Goal: Information Seeking & Learning: Learn about a topic

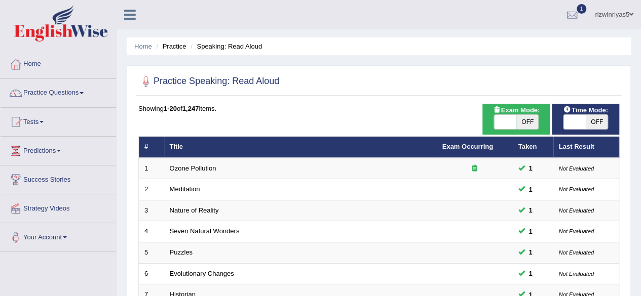
click at [531, 124] on span "OFF" at bounding box center [527, 122] width 22 height 14
checkbox input "true"
click at [577, 128] on span at bounding box center [574, 122] width 22 height 14
checkbox input "true"
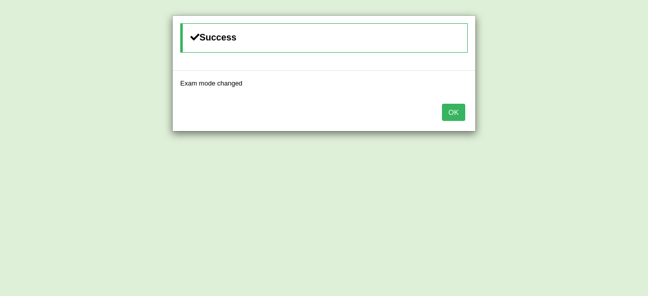
click at [445, 111] on div "OK" at bounding box center [324, 113] width 303 height 35
click at [449, 111] on button "OK" at bounding box center [453, 112] width 23 height 17
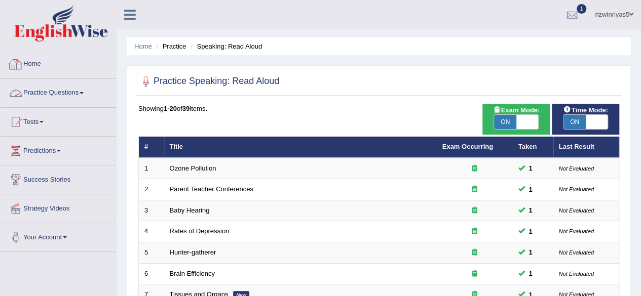
click at [63, 83] on link "Practice Questions" at bounding box center [58, 91] width 115 height 25
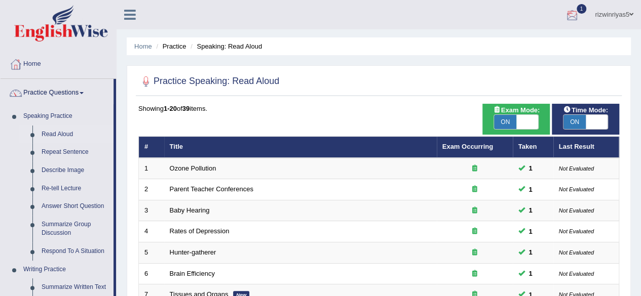
click at [574, 14] on div at bounding box center [571, 15] width 15 height 15
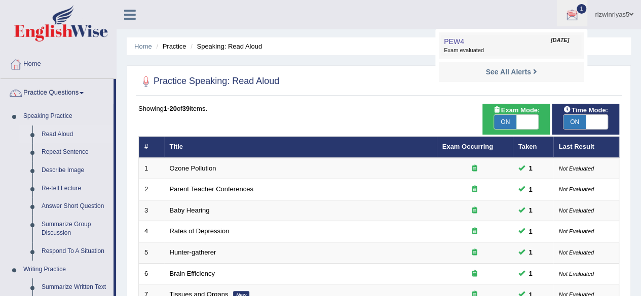
click at [510, 38] on link "PEW4 Oct 11, 2025 Exam evaluated" at bounding box center [511, 45] width 140 height 21
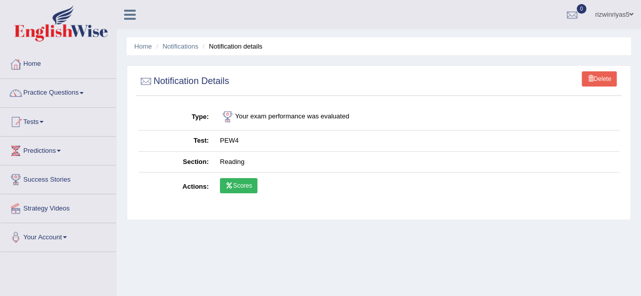
click at [242, 182] on link "Scores" at bounding box center [238, 185] width 37 height 15
click at [65, 90] on link "Practice Questions" at bounding box center [58, 91] width 115 height 25
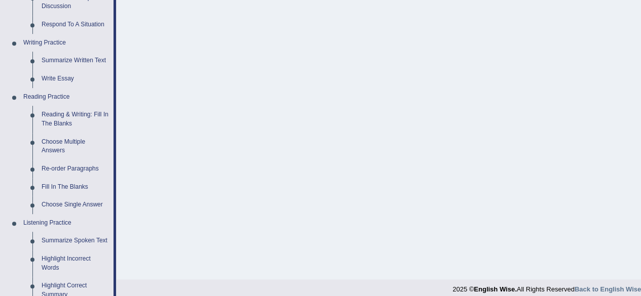
scroll to position [230, 0]
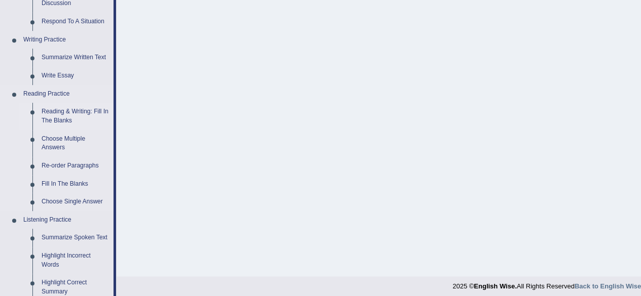
click at [56, 110] on link "Reading & Writing: Fill In The Blanks" at bounding box center [75, 116] width 76 height 27
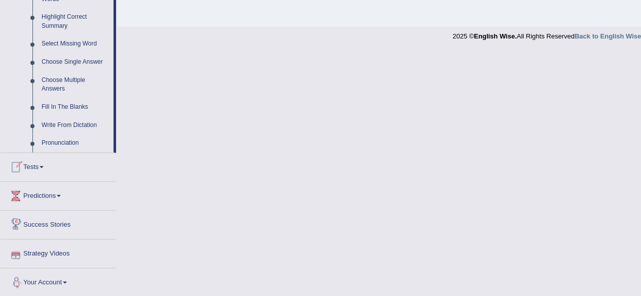
scroll to position [495, 0]
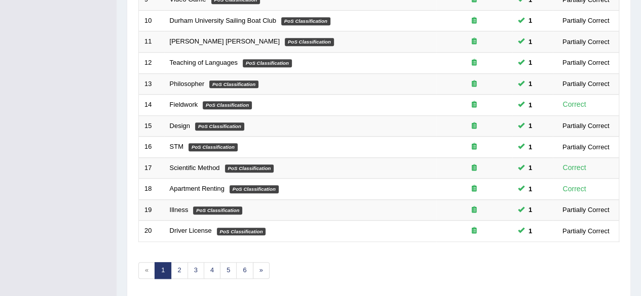
scroll to position [343, 0]
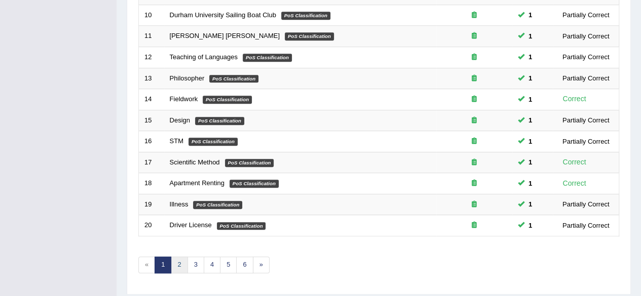
click at [182, 264] on link "2" at bounding box center [179, 265] width 17 height 17
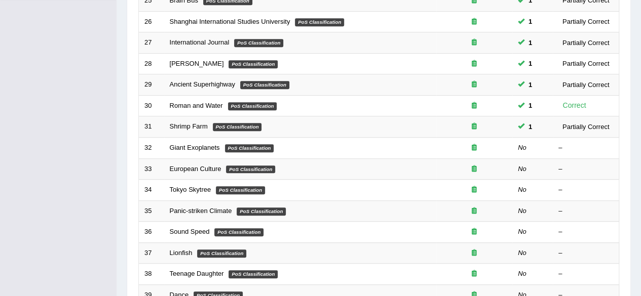
scroll to position [254, 0]
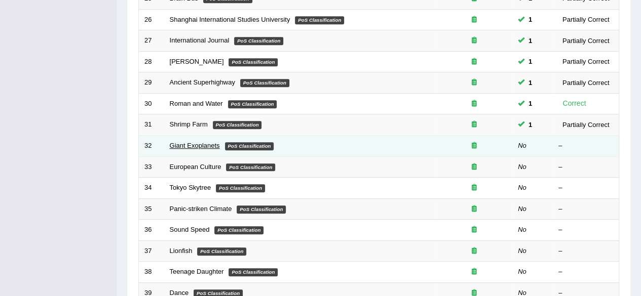
click at [197, 142] on link "Giant Exoplanets" at bounding box center [195, 146] width 50 height 8
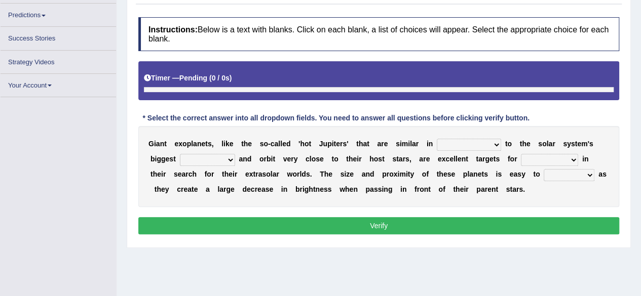
scroll to position [128, 0]
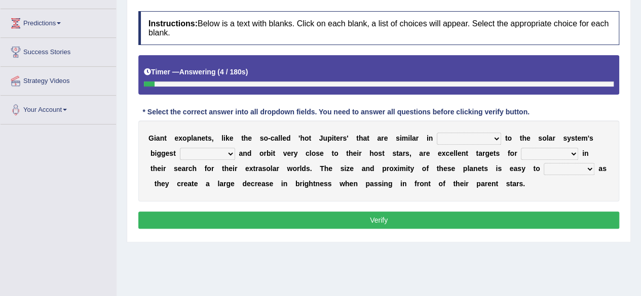
click at [487, 141] on select "borders expressions shapes characteristics" at bounding box center [469, 139] width 64 height 12
select select "expressions"
click at [437, 133] on select "borders expressions shapes characteristics" at bounding box center [469, 139] width 64 height 12
click at [229, 151] on select "frame subordinate planet comet" at bounding box center [207, 154] width 55 height 12
click at [544, 151] on select "members astronomers parties makers" at bounding box center [549, 154] width 57 height 12
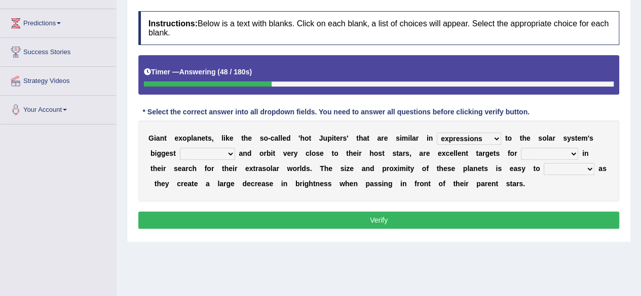
select select "astronomers"
click at [521, 148] on select "members astronomers parties makers" at bounding box center [549, 154] width 57 height 12
click at [574, 161] on div "G i a n t e x o p l a n e t s , l i k e t h e s o - c a l l e d ' h o t J u p i…" at bounding box center [378, 161] width 481 height 81
click at [576, 168] on select "detect denounce deflect direct" at bounding box center [568, 169] width 51 height 12
select select "detect"
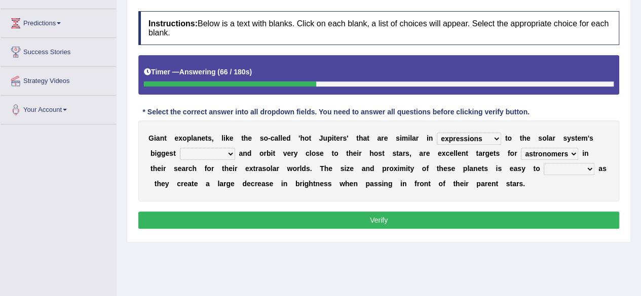
click at [543, 163] on select "detect denounce deflect direct" at bounding box center [568, 169] width 51 height 12
click at [491, 131] on div "G i a n t e x o p l a n e t s , l i k e t h e s o - c a l l e d ' h o t J u p i…" at bounding box center [378, 161] width 481 height 81
click at [489, 133] on select "borders expressions shapes characteristics" at bounding box center [469, 139] width 64 height 12
select select "characteristics"
click at [437, 133] on select "borders expressions shapes characteristics" at bounding box center [469, 139] width 64 height 12
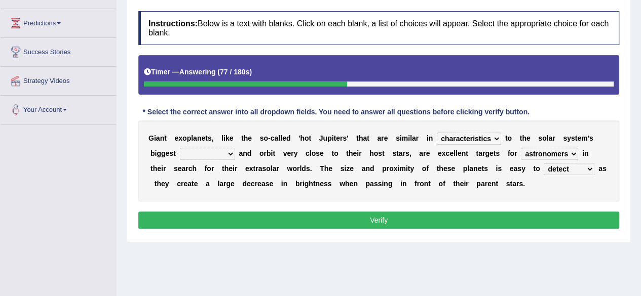
click at [205, 154] on select "frame subordinate planet comet" at bounding box center [207, 154] width 55 height 12
select select "planet"
click at [180, 148] on select "frame subordinate planet comet" at bounding box center [207, 154] width 55 height 12
click at [354, 218] on button "Verify" at bounding box center [378, 220] width 481 height 17
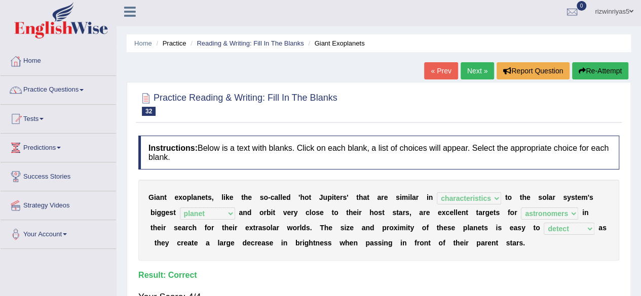
scroll to position [0, 0]
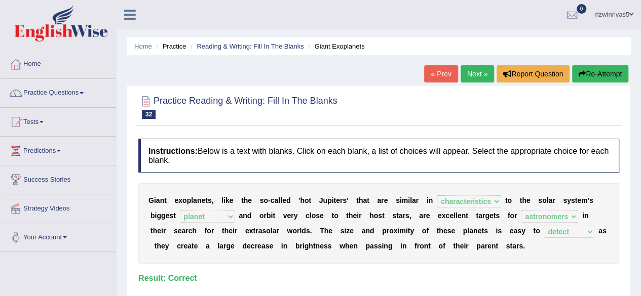
click at [478, 74] on link "Next »" at bounding box center [476, 73] width 33 height 17
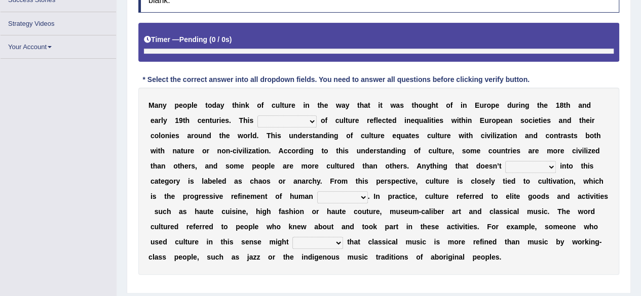
scroll to position [165, 0]
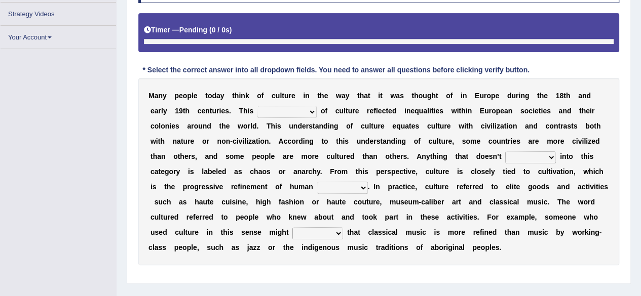
click at [298, 112] on select "classification concept renovation identity" at bounding box center [286, 112] width 59 height 12
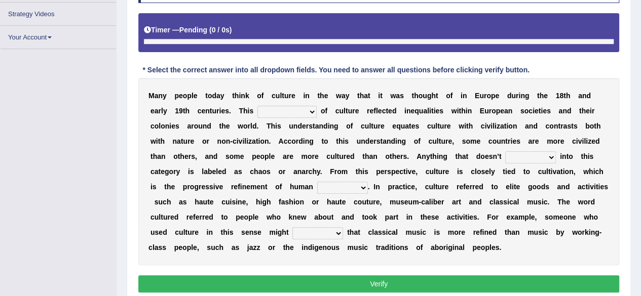
scroll to position [186, 0]
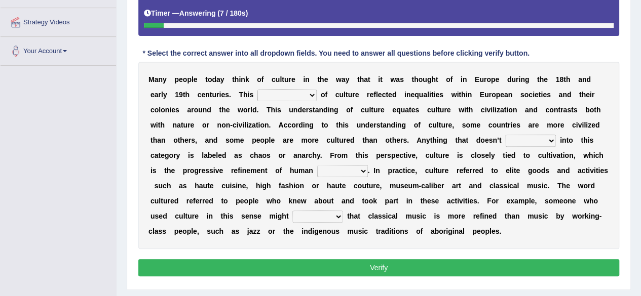
click at [303, 95] on select "classification concept renovation identity" at bounding box center [286, 95] width 59 height 12
select select "concept"
click at [257, 89] on select "classification concept renovation identity" at bounding box center [286, 95] width 59 height 12
click at [535, 142] on select "cut dismiss fit solve" at bounding box center [530, 141] width 51 height 12
select select "fit"
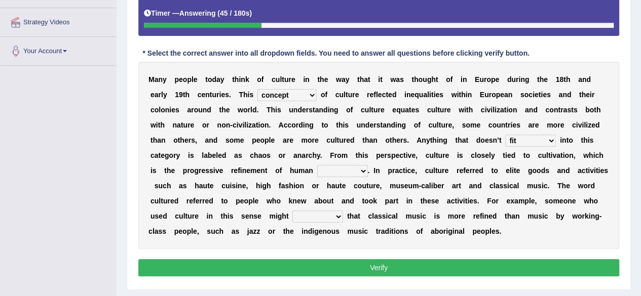
click at [505, 135] on select "cut dismiss fit solve" at bounding box center [530, 141] width 51 height 12
click at [354, 168] on select "blessing curse habit behaviour" at bounding box center [342, 171] width 51 height 12
select select "curse"
click at [317, 165] on select "blessing curse habit behaviour" at bounding box center [342, 171] width 51 height 12
click at [318, 215] on select "argue pretend doubt reveal" at bounding box center [317, 217] width 51 height 12
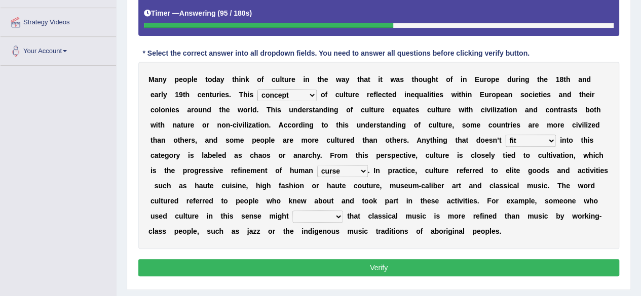
select select "argue"
click at [292, 211] on select "argue pretend doubt reveal" at bounding box center [317, 217] width 51 height 12
click at [468, 271] on button "Verify" at bounding box center [378, 267] width 481 height 17
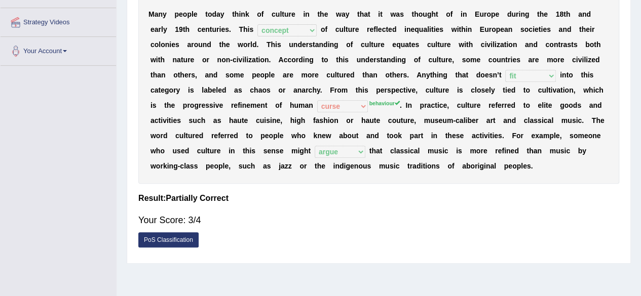
click at [468, 271] on div "Home Practice Reading & Writing: Fill In The Blanks European Culture « Prev Nex…" at bounding box center [378, 67] width 524 height 506
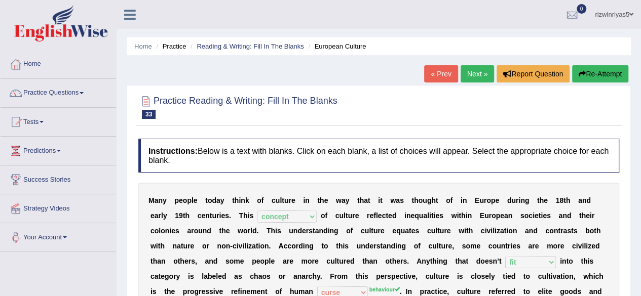
click at [481, 66] on link "Next »" at bounding box center [476, 73] width 33 height 17
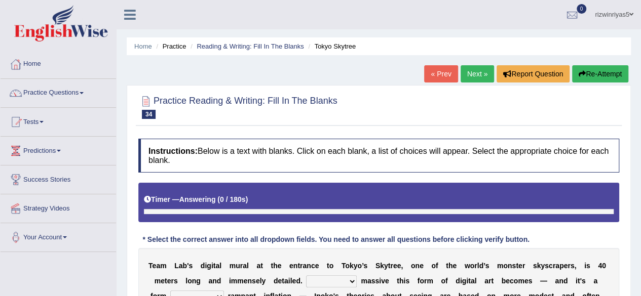
click at [640, 32] on html "Toggle navigation Home Practice Questions Speaking Practice Read Aloud Repeat S…" at bounding box center [320, 148] width 641 height 296
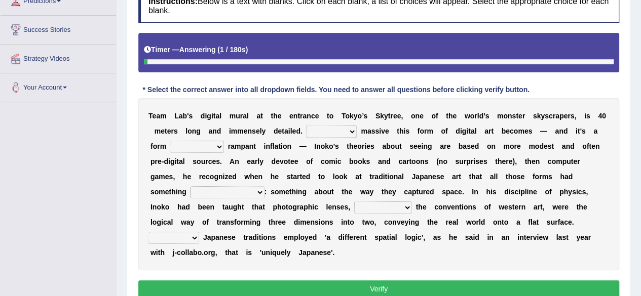
scroll to position [156, 0]
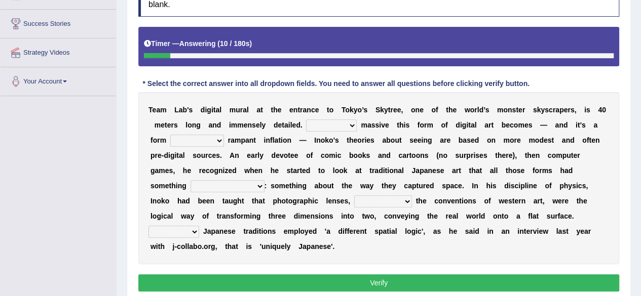
click at [339, 128] on select "However Whereas Whichever Wherever" at bounding box center [331, 126] width 51 height 12
click at [306, 120] on select "However Whereas Whichever Wherever" at bounding box center [331, 126] width 51 height 12
click at [350, 124] on select "However Whereas Whichever Wherever" at bounding box center [331, 126] width 51 height 12
select select "Whereas"
click at [306, 120] on select "However Whereas Whichever Wherever" at bounding box center [331, 126] width 51 height 12
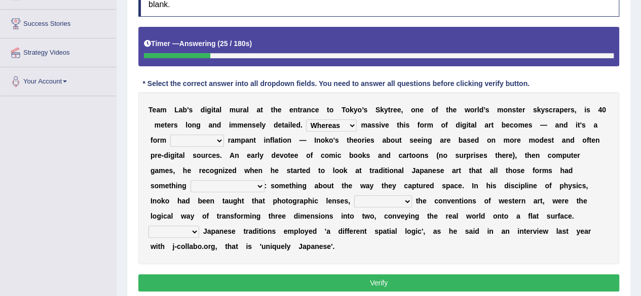
click at [210, 141] on select "subject to related with apart from based on" at bounding box center [197, 141] width 54 height 12
select select "based on"
click at [170, 135] on select "subject to related with apart from based on" at bounding box center [197, 141] width 54 height 12
click at [257, 184] on select "in fact as whole in common in the same times" at bounding box center [227, 186] width 74 height 12
select select "in common"
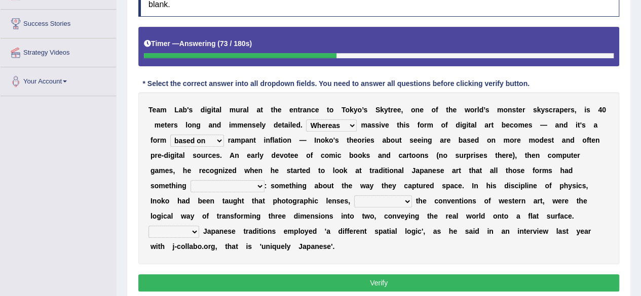
click at [190, 180] on select "in fact as whole in common in the same times" at bounding box center [227, 186] width 74 height 12
click at [368, 200] on select "along with out of apart with furhter afield" at bounding box center [383, 201] width 58 height 12
select select "along with"
click at [354, 195] on select "along with out of apart with furhter afield" at bounding box center [383, 201] width 58 height 12
click at [199, 229] on b at bounding box center [201, 231] width 4 height 8
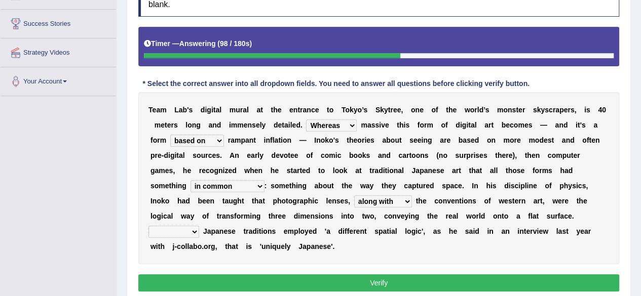
click at [185, 230] on select "Thus But So Therefore" at bounding box center [173, 232] width 51 height 12
click at [148, 226] on select "Thus But So Therefore" at bounding box center [173, 232] width 51 height 12
click at [184, 231] on select "Thus But So Therefore" at bounding box center [173, 232] width 51 height 12
select select "Thus"
click at [148, 226] on select "Thus But So Therefore" at bounding box center [173, 232] width 51 height 12
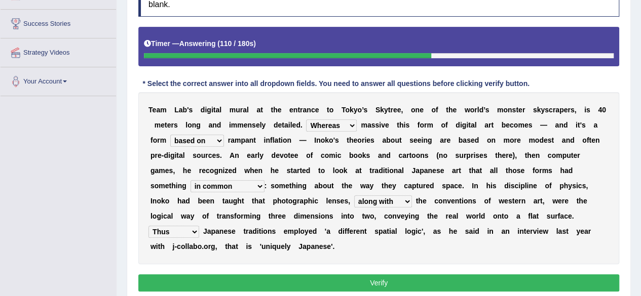
click at [335, 278] on button "Verify" at bounding box center [378, 282] width 481 height 17
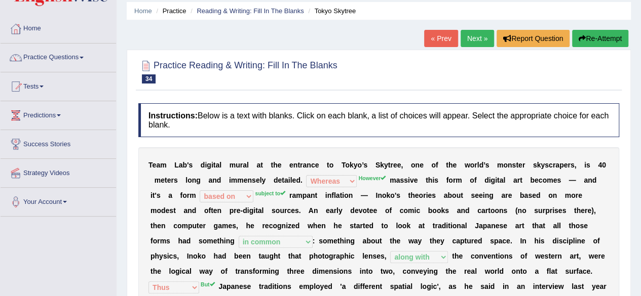
scroll to position [5, 0]
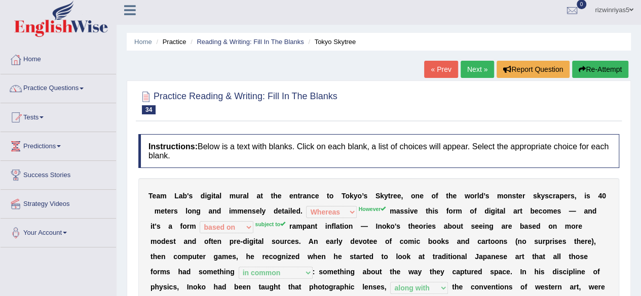
click at [482, 72] on link "Next »" at bounding box center [476, 69] width 33 height 17
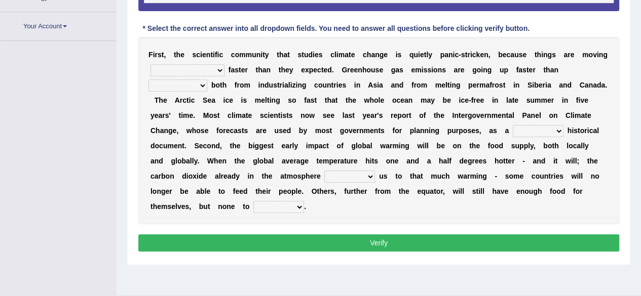
scroll to position [235, 0]
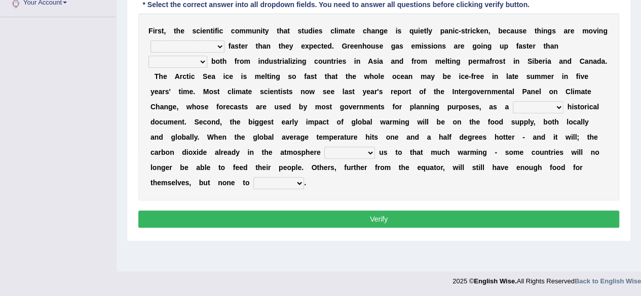
click at [189, 46] on select "few same [PERSON_NAME] most" at bounding box center [187, 47] width 74 height 12
select select "[PERSON_NAME]"
click at [150, 41] on select "few same [PERSON_NAME] most" at bounding box center [187, 47] width 74 height 12
click at [207, 56] on select "anticipation predictability ptredicts predicted" at bounding box center [177, 62] width 59 height 12
select select "anticipation"
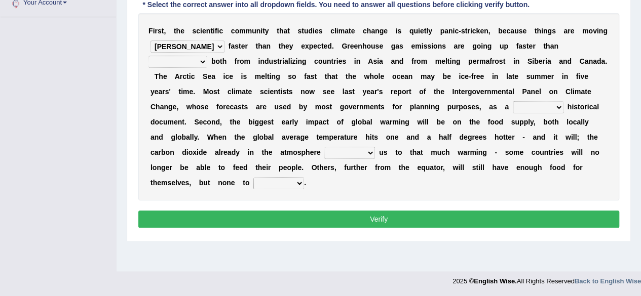
click at [207, 56] on select "anticipation predictability ptredicts predicted" at bounding box center [177, 62] width 59 height 12
click at [512, 109] on select "purely evenly firmly actively" at bounding box center [537, 107] width 51 height 12
select select "actively"
click at [512, 101] on select "purely evenly firmly actively" at bounding box center [537, 107] width 51 height 12
click at [324, 153] on select "commits directs allows addresses" at bounding box center [349, 153] width 51 height 12
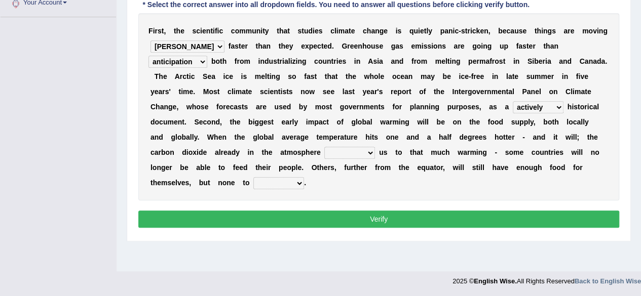
select select "addresses"
click at [324, 147] on select "commits directs allows addresses" at bounding box center [349, 153] width 51 height 12
click at [253, 185] on select "spare apply dispense consume" at bounding box center [278, 183] width 51 height 12
click at [253, 177] on select "spare apply dispense consume" at bounding box center [278, 183] width 51 height 12
click at [253, 182] on select "spare apply dispense consume" at bounding box center [278, 183] width 51 height 12
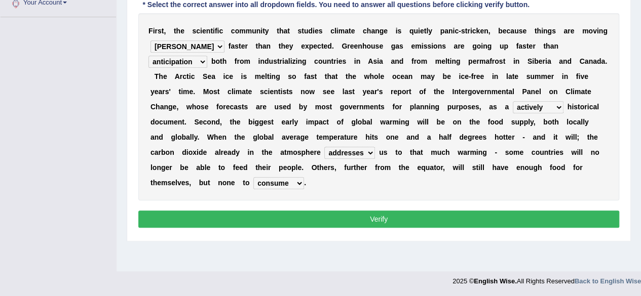
select select "spare"
click at [253, 177] on select "spare apply dispense consume" at bounding box center [278, 183] width 51 height 12
click at [253, 216] on button "Verify" at bounding box center [378, 219] width 481 height 17
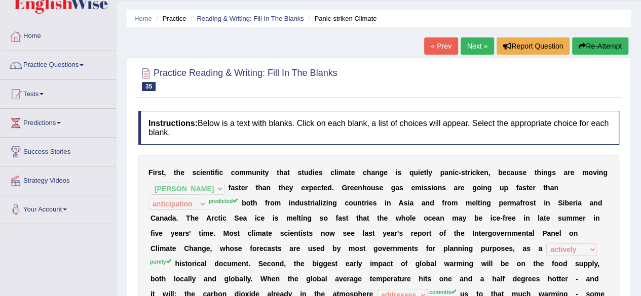
scroll to position [0, 0]
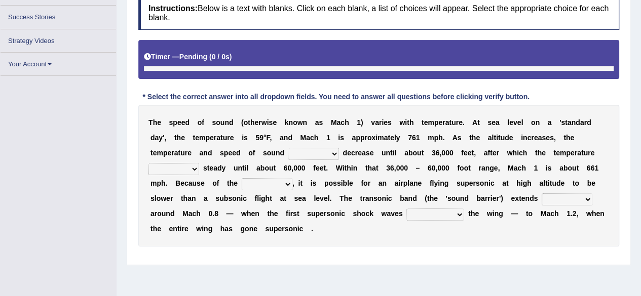
scroll to position [130, 0]
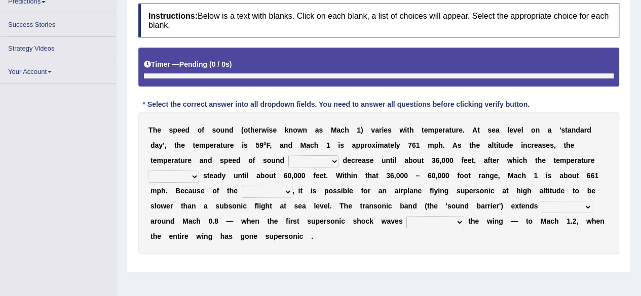
click at [312, 160] on select "not yet none both" at bounding box center [313, 161] width 51 height 12
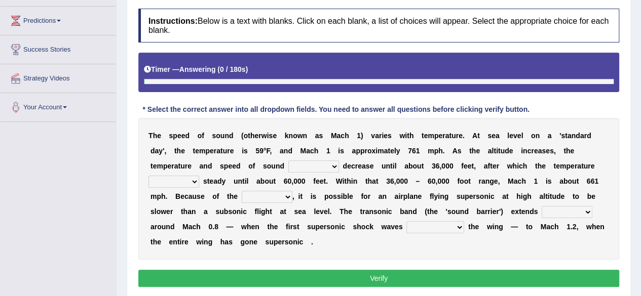
scroll to position [149, 0]
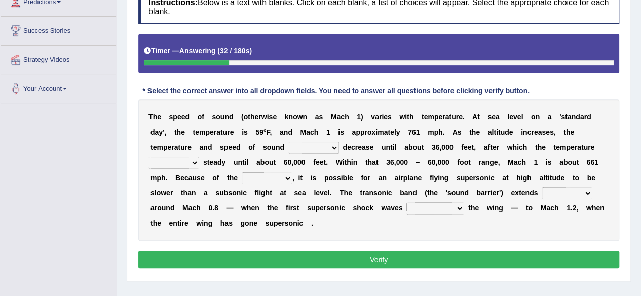
select select "none"
click at [288, 142] on select "not yet none both" at bounding box center [313, 148] width 51 height 12
click at [183, 162] on select "opposes remains plots mutates" at bounding box center [173, 163] width 51 height 12
select select "remains"
click at [148, 157] on select "opposes remains plots mutates" at bounding box center [173, 163] width 51 height 12
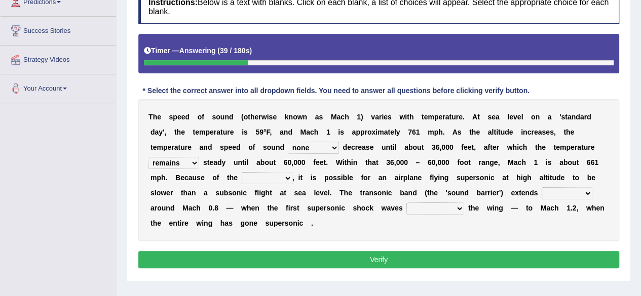
click at [190, 202] on div "T h e s p e e d o f s o u n d ( o t h e r w i s e k n o w n a s M a c h 1 ) v a…" at bounding box center [378, 170] width 481 height 142
click at [283, 178] on select "veriety variation ventilation similarity" at bounding box center [267, 178] width 51 height 12
select select "variation"
click at [242, 172] on select "veriety variation ventilation similarity" at bounding box center [267, 178] width 51 height 12
click at [549, 187] on select "near from with in" at bounding box center [566, 193] width 51 height 12
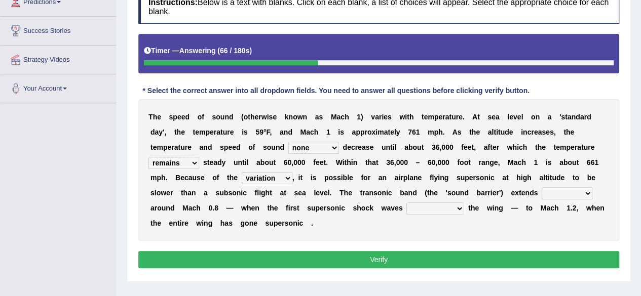
select select "in"
click at [541, 187] on select "near from with in" at bounding box center [566, 193] width 51 height 12
click at [425, 210] on select "diverge from form on add to prevent from" at bounding box center [435, 209] width 58 height 12
click at [406, 203] on select "diverge from form on add to prevent from" at bounding box center [435, 209] width 58 height 12
click at [439, 212] on select "diverge from form on add to prevent from" at bounding box center [435, 209] width 58 height 12
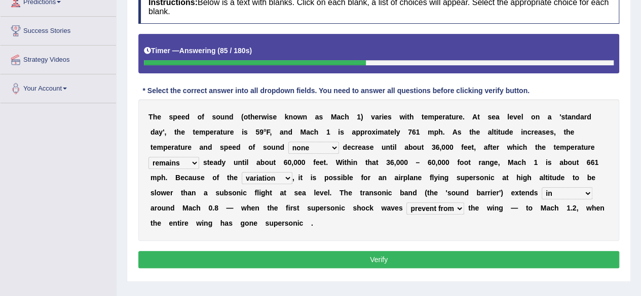
select select "form on"
click at [406, 203] on select "diverge from form on add to prevent from" at bounding box center [435, 209] width 58 height 12
click at [454, 255] on button "Verify" at bounding box center [378, 259] width 481 height 17
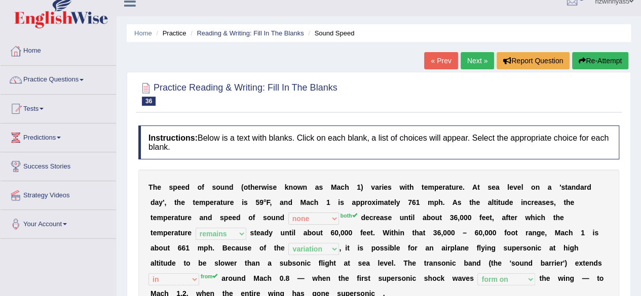
scroll to position [0, 0]
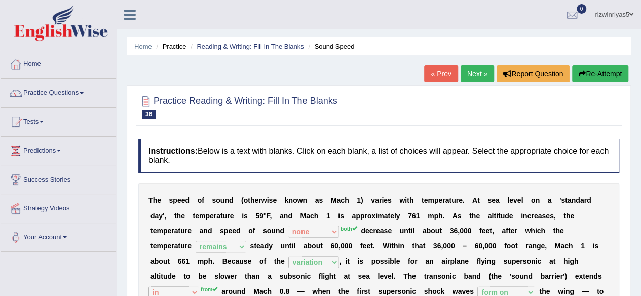
click at [472, 72] on link "Next »" at bounding box center [476, 73] width 33 height 17
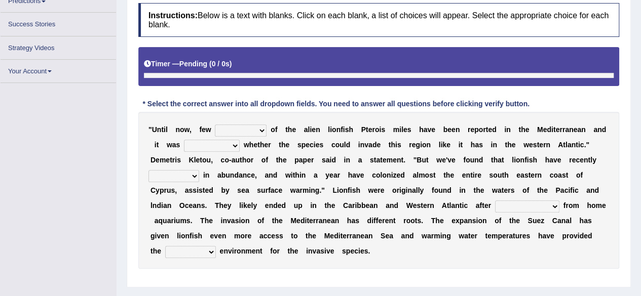
scroll to position [151, 0]
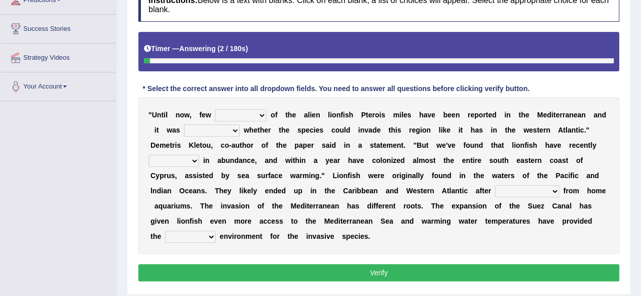
click at [259, 112] on select "collections sights views sightings" at bounding box center [241, 115] width 52 height 12
click at [288, 199] on div "" U n t i l n o w , f e w collections sights views sightings o f t h e a l i e …" at bounding box center [378, 175] width 481 height 157
click at [220, 125] on select "somehow although that quesionable" at bounding box center [212, 131] width 56 height 12
click at [184, 125] on select "somehow although that quesionable" at bounding box center [212, 131] width 56 height 12
click at [220, 127] on select "somehow although that quesionable" at bounding box center [212, 131] width 56 height 12
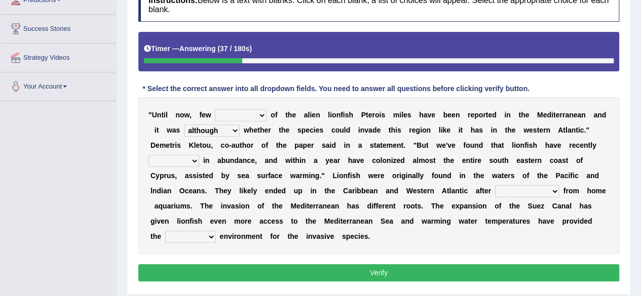
select select "that"
click at [184, 125] on select "somehow although that quesionable" at bounding box center [212, 131] width 56 height 12
click at [188, 157] on select "shown flatted stabled increased" at bounding box center [173, 161] width 51 height 12
select select "increased"
click at [148, 155] on select "shown flatted stabled increased" at bounding box center [173, 161] width 51 height 12
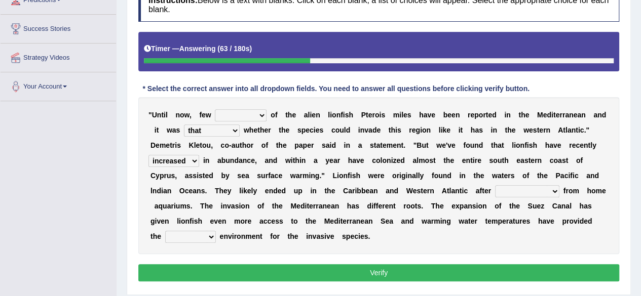
click at [512, 192] on select "release being released released releasing" at bounding box center [527, 191] width 64 height 12
select select "being released"
click at [495, 185] on select "release being released released releasing" at bounding box center [527, 191] width 64 height 12
click at [196, 238] on select "whole overall partial perfect" at bounding box center [190, 237] width 51 height 12
select select "perfect"
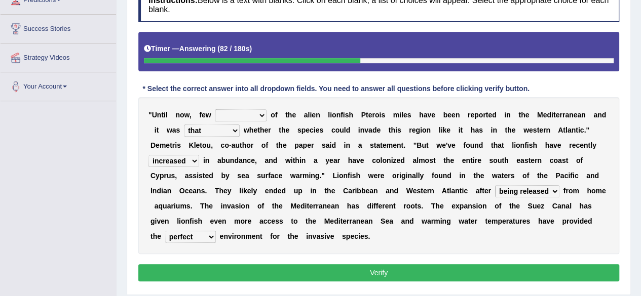
click at [165, 231] on select "whole overall partial perfect" at bounding box center [190, 237] width 51 height 12
click at [242, 111] on select "collections sights views sightings" at bounding box center [241, 115] width 52 height 12
select select "sightings"
click at [215, 109] on select "collections sights views sightings" at bounding box center [241, 115] width 52 height 12
click at [374, 266] on button "Verify" at bounding box center [378, 272] width 481 height 17
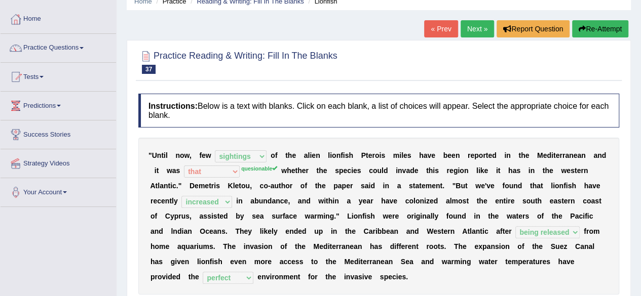
scroll to position [0, 0]
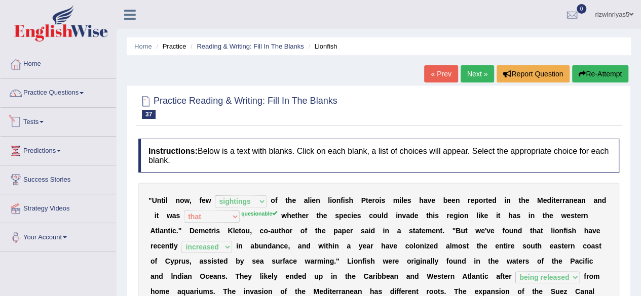
click at [66, 117] on link "Tests" at bounding box center [58, 120] width 115 height 25
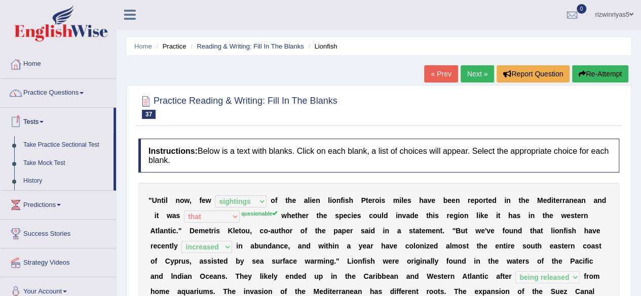
click at [66, 117] on link "Tests" at bounding box center [57, 120] width 113 height 25
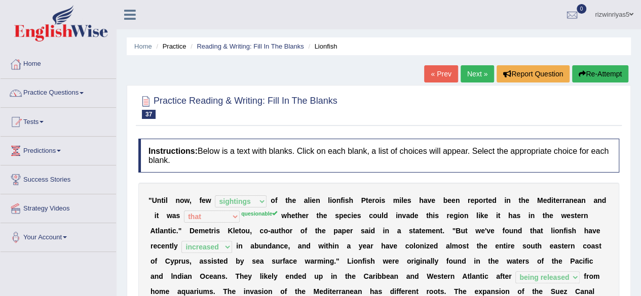
click at [66, 117] on link "Tests" at bounding box center [58, 120] width 115 height 25
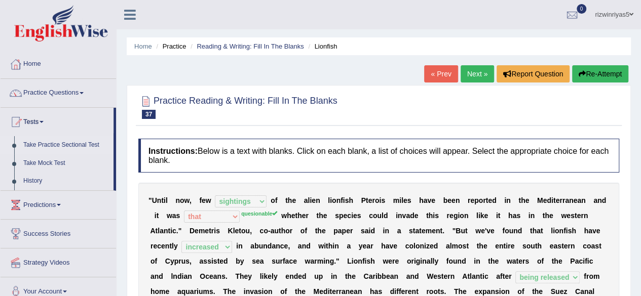
click at [71, 145] on link "Take Practice Sectional Test" at bounding box center [66, 145] width 95 height 18
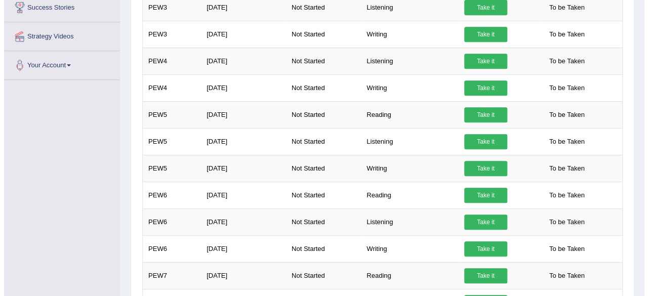
scroll to position [235, 0]
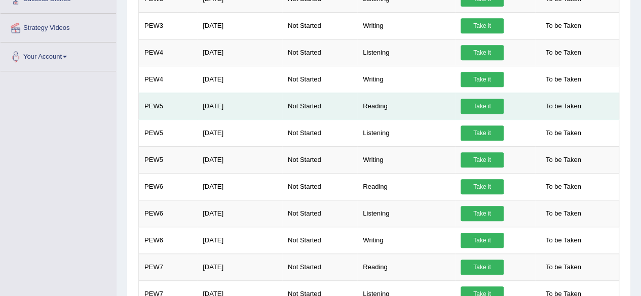
drag, startPoint x: 637, startPoint y: 111, endPoint x: 469, endPoint y: 102, distance: 167.4
click at [469, 102] on link "Take it" at bounding box center [481, 106] width 43 height 15
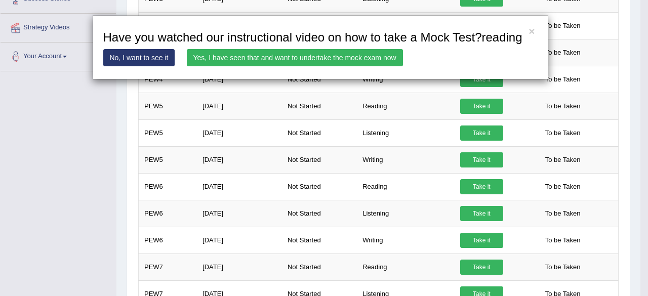
click at [345, 56] on link "Yes, I have seen that and want to undertake the mock exam now" at bounding box center [295, 57] width 216 height 17
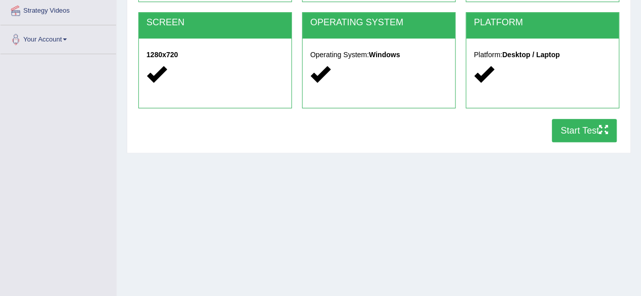
scroll to position [235, 0]
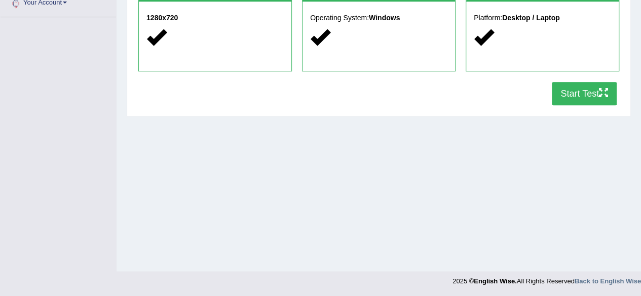
click at [565, 87] on button "Start Test" at bounding box center [583, 93] width 65 height 23
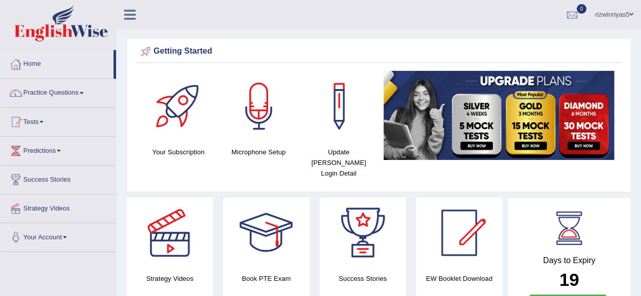
drag, startPoint x: 648, startPoint y: 39, endPoint x: 644, endPoint y: 31, distance: 9.5
click at [640, 31] on html "Toggle navigation Home Practice Questions Speaking Practice Read Aloud Repeat S…" at bounding box center [320, 148] width 641 height 296
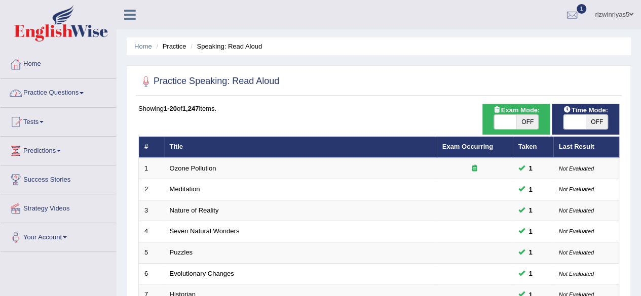
click at [57, 91] on link "Practice Questions" at bounding box center [58, 91] width 115 height 25
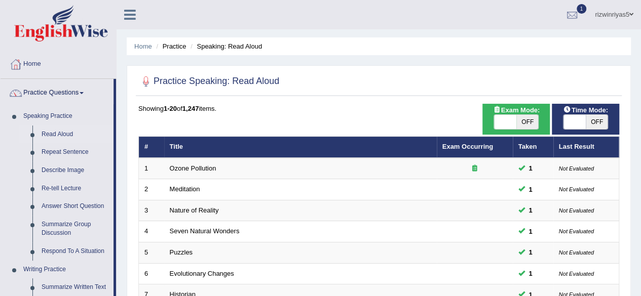
drag, startPoint x: 648, startPoint y: 67, endPoint x: 572, endPoint y: 10, distance: 94.7
click at [572, 10] on div at bounding box center [571, 15] width 15 height 15
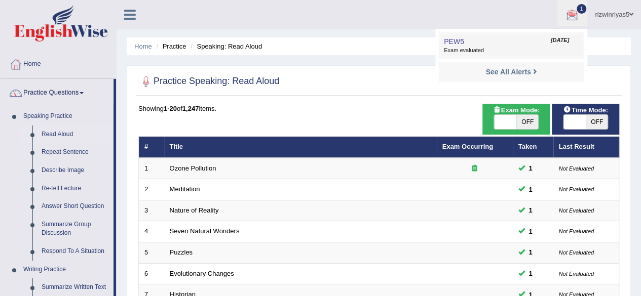
click at [524, 35] on link "PEW5 Oct 12, 2025 Exam evaluated" at bounding box center [511, 45] width 140 height 21
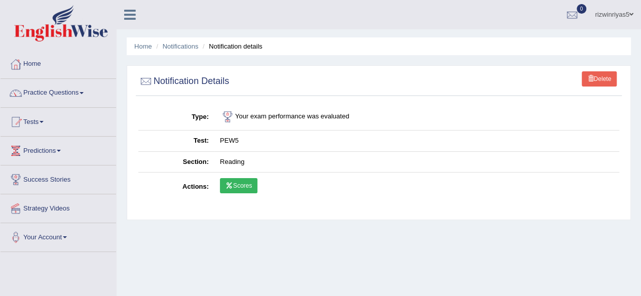
click at [246, 184] on link "Scores" at bounding box center [238, 185] width 37 height 15
click at [189, 43] on link "Notifications" at bounding box center [181, 47] width 36 height 8
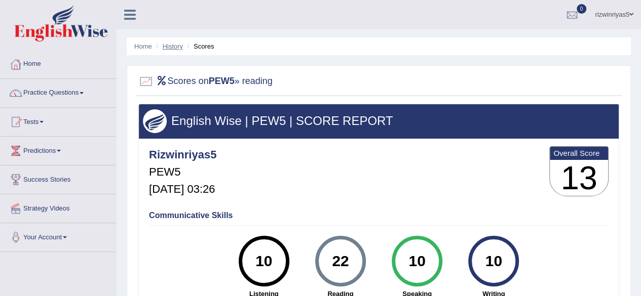
click at [176, 48] on link "History" at bounding box center [173, 47] width 20 height 8
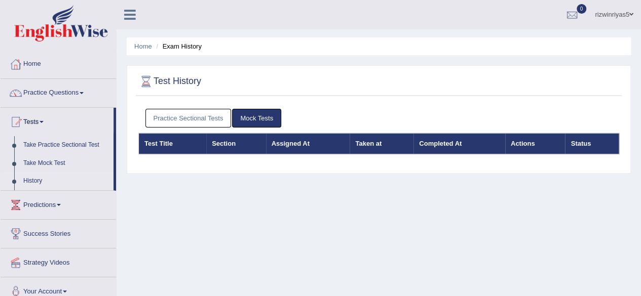
click at [201, 117] on link "Practice Sectional Tests" at bounding box center [188, 118] width 86 height 19
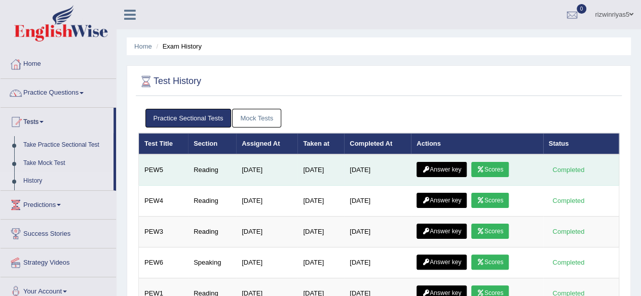
click at [448, 167] on link "Answer key" at bounding box center [441, 169] width 50 height 15
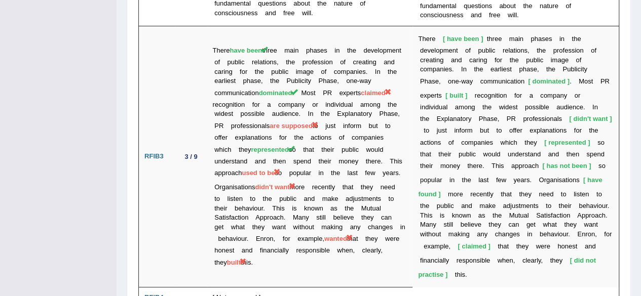
scroll to position [1919, 0]
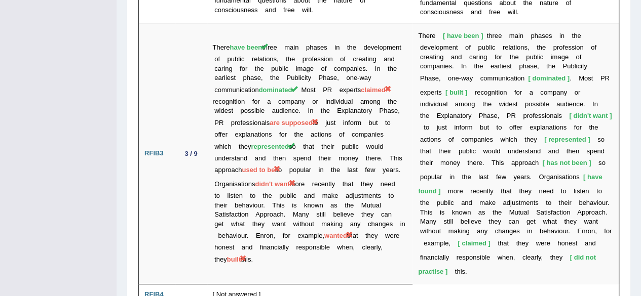
drag, startPoint x: 648, startPoint y: 42, endPoint x: 648, endPoint y: 320, distance: 278.5
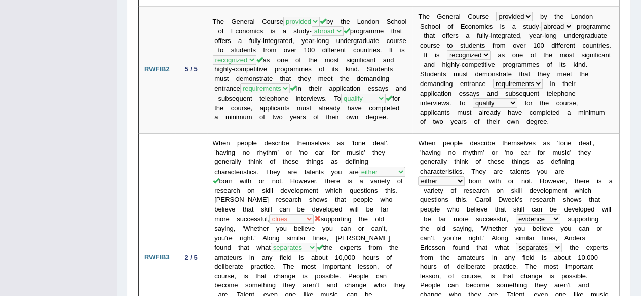
scroll to position [0, 0]
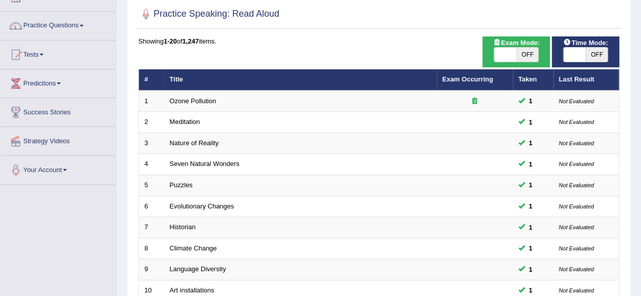
scroll to position [70, 0]
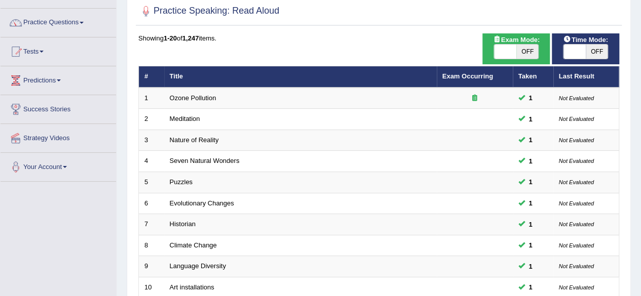
click at [571, 24] on div "Practice Speaking: Read Aloud" at bounding box center [379, 13] width 486 height 25
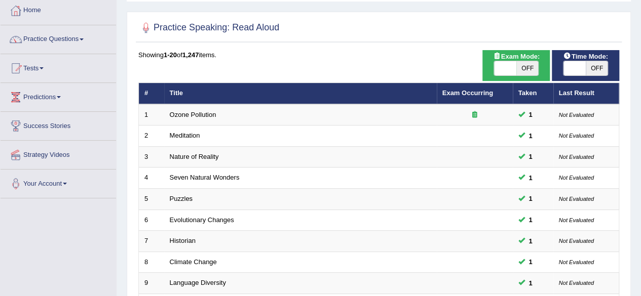
scroll to position [0, 0]
